Goal: Task Accomplishment & Management: Use online tool/utility

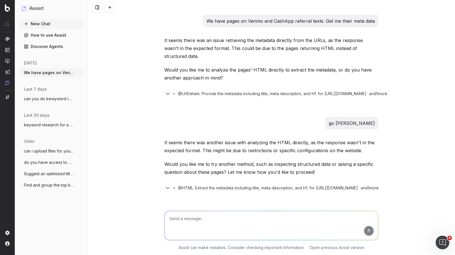
scroll to position [5354, 0]
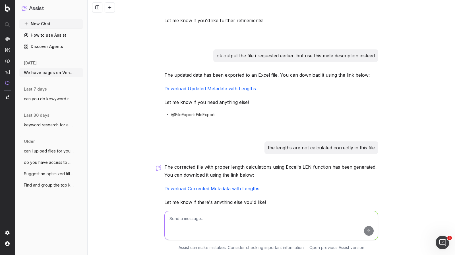
click at [225, 186] on link "Download Corrected Metadata with Lengths" at bounding box center [211, 189] width 95 height 6
click at [187, 232] on textarea at bounding box center [271, 225] width 213 height 29
type textarea "can you do some keyword research to make sure we didn't miss anything'"
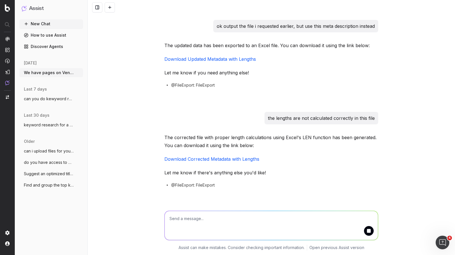
scroll to position [5451, 0]
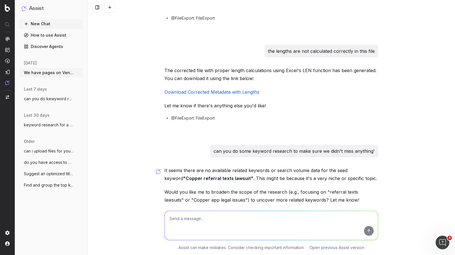
click at [228, 230] on textarea at bounding box center [271, 225] width 213 height 29
type textarea "focus more on the latter. copper + legal terms"
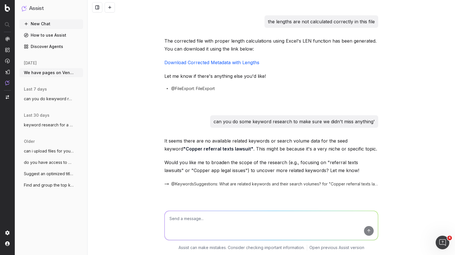
scroll to position [5563, 0]
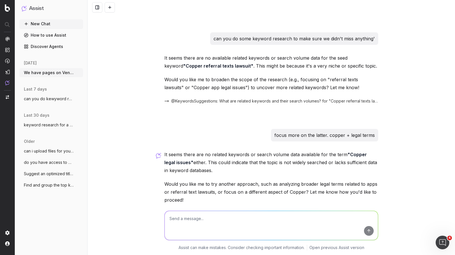
click at [243, 221] on textarea at bounding box center [271, 225] width 213 height 29
type textarea "copper lawsuit"
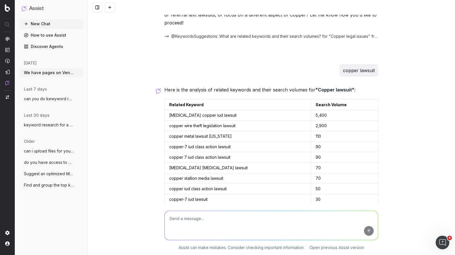
scroll to position [5802, 0]
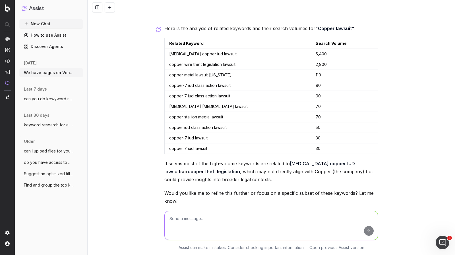
click at [204, 229] on textarea at bounding box center [271, 225] width 213 height 29
